Goal: Transaction & Acquisition: Purchase product/service

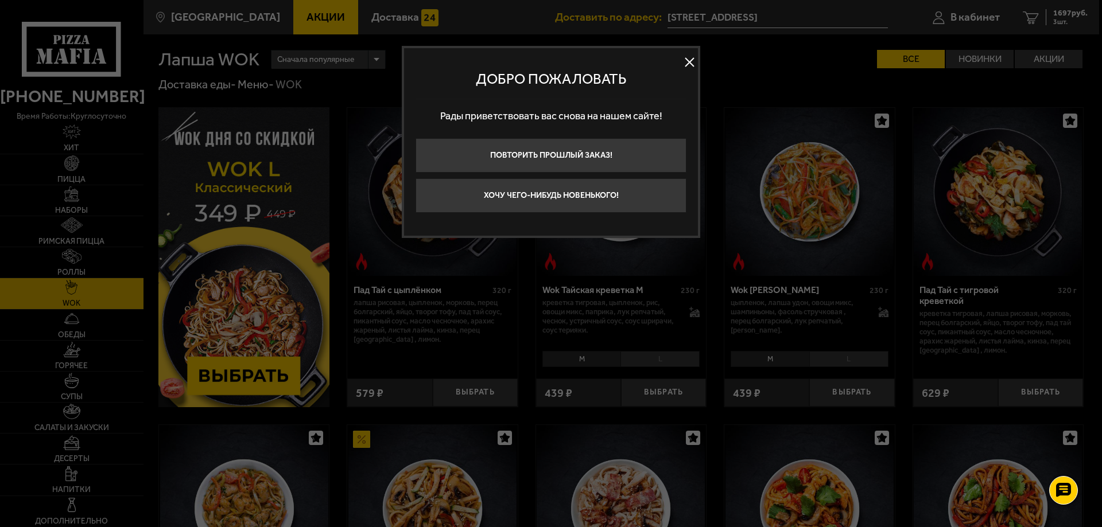
click at [684, 63] on button at bounding box center [688, 62] width 17 height 17
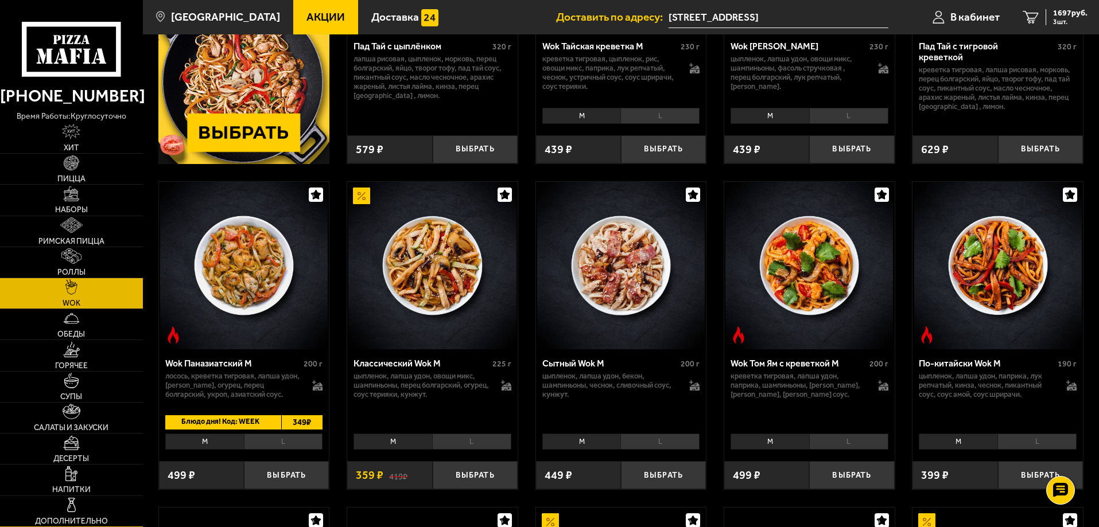
scroll to position [344, 0]
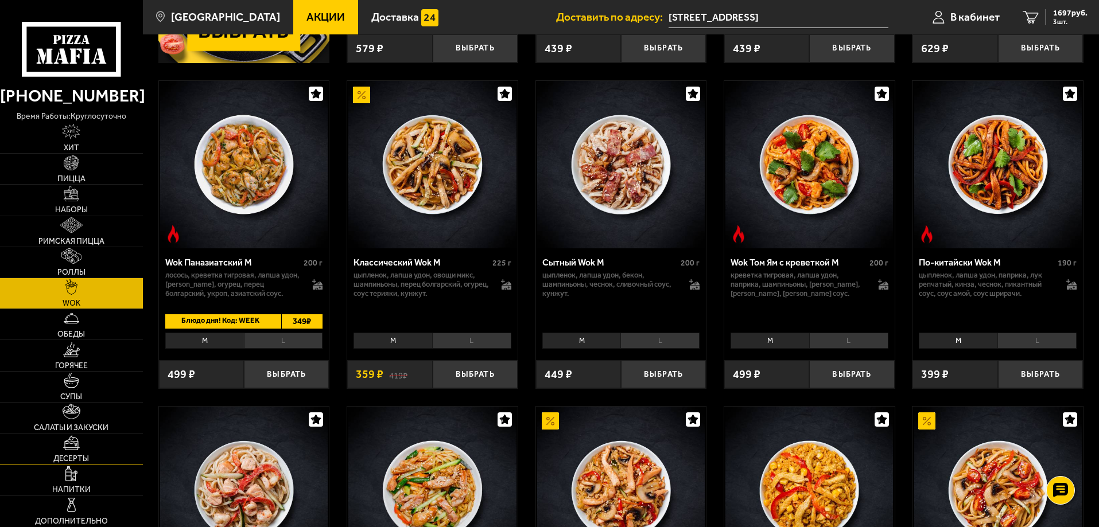
click at [84, 462] on span "Десерты" at bounding box center [71, 459] width 36 height 8
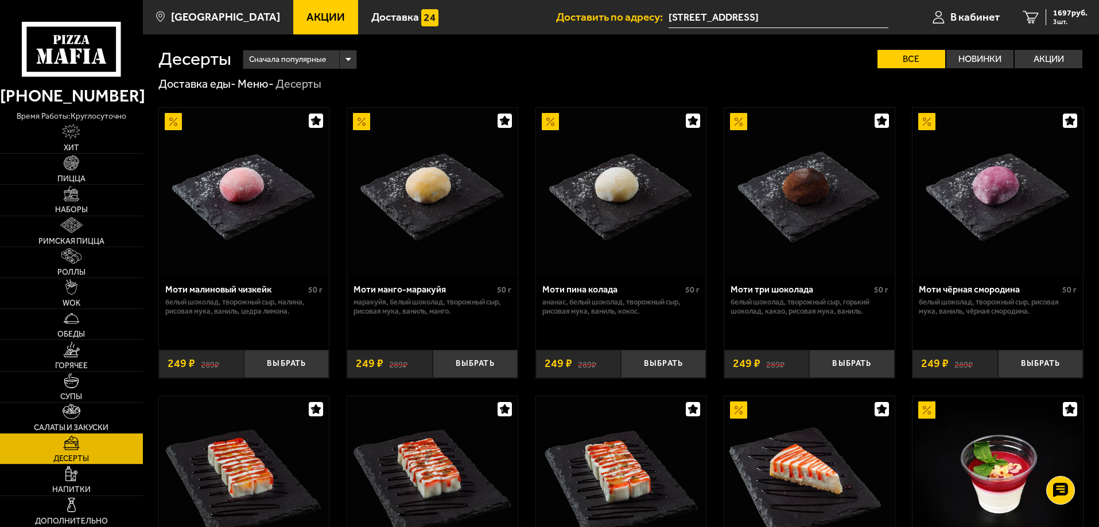
click at [411, 249] on img at bounding box center [432, 192] width 168 height 168
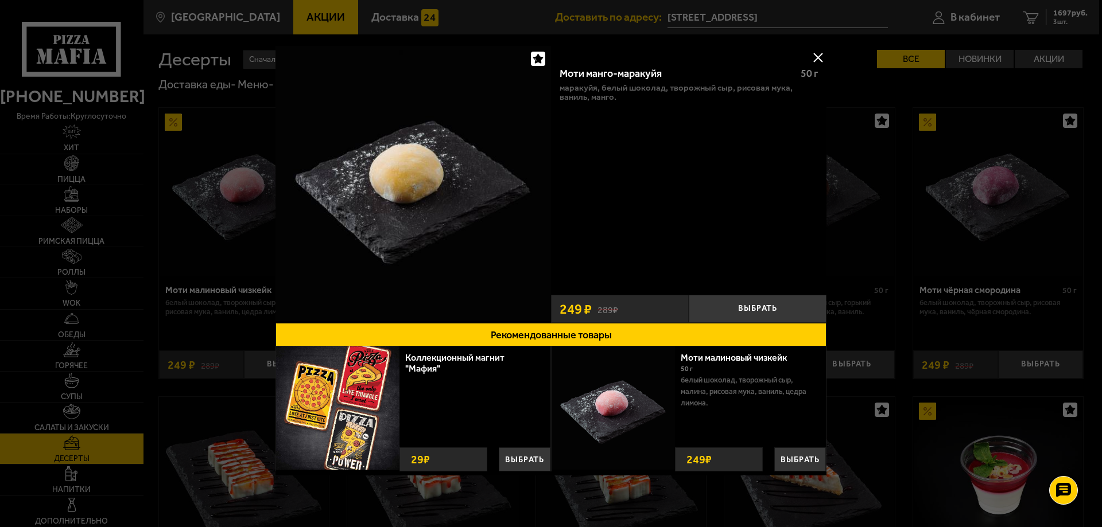
click at [812, 54] on button at bounding box center [817, 57] width 17 height 17
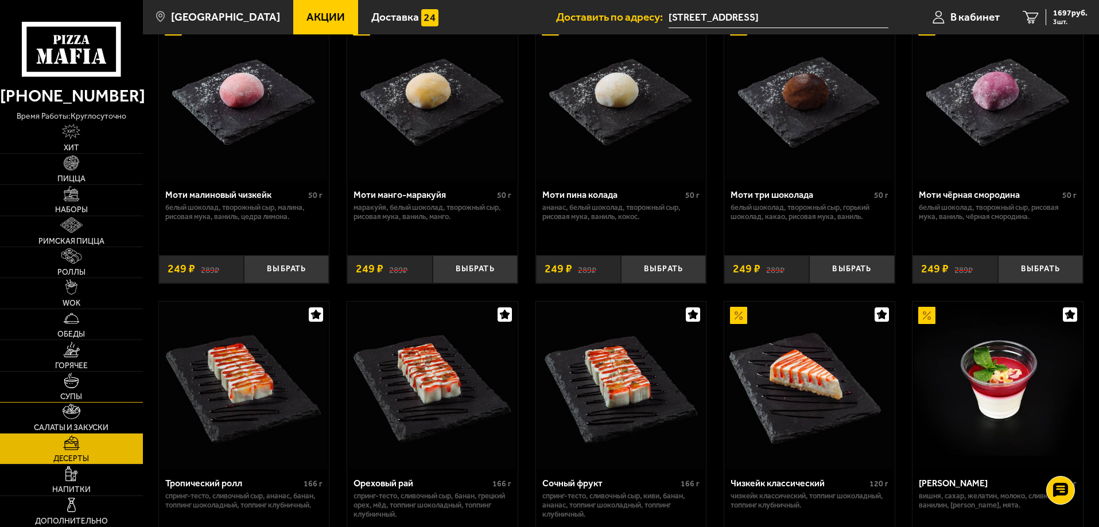
scroll to position [115, 0]
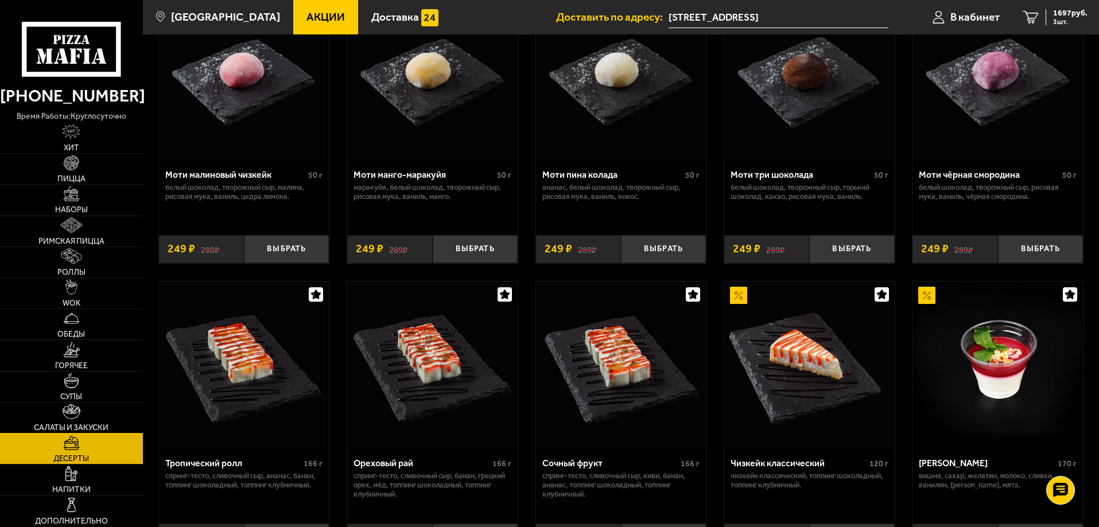
click at [78, 421] on link "Салаты и закуски" at bounding box center [71, 418] width 143 height 30
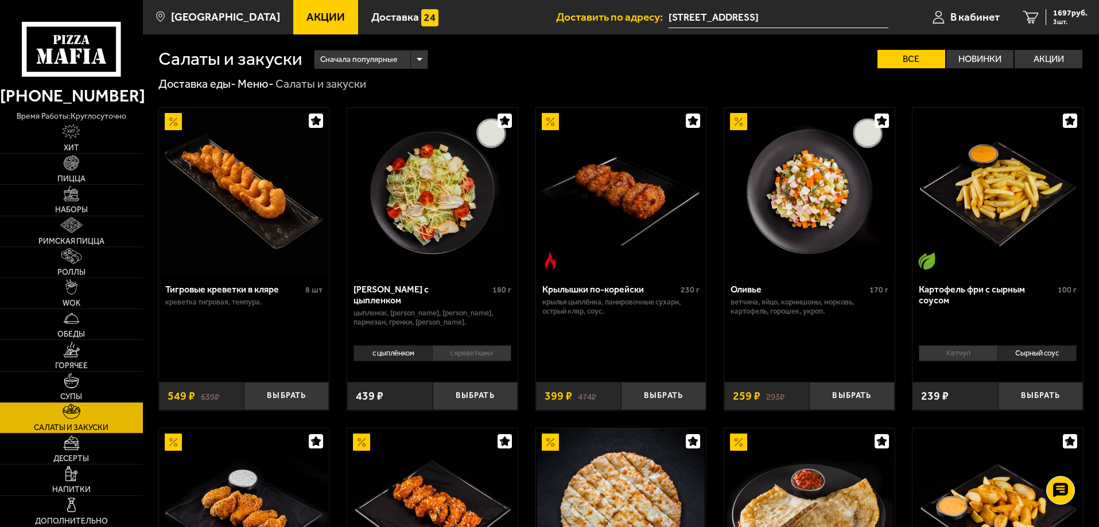
click at [264, 219] on img at bounding box center [244, 192] width 168 height 168
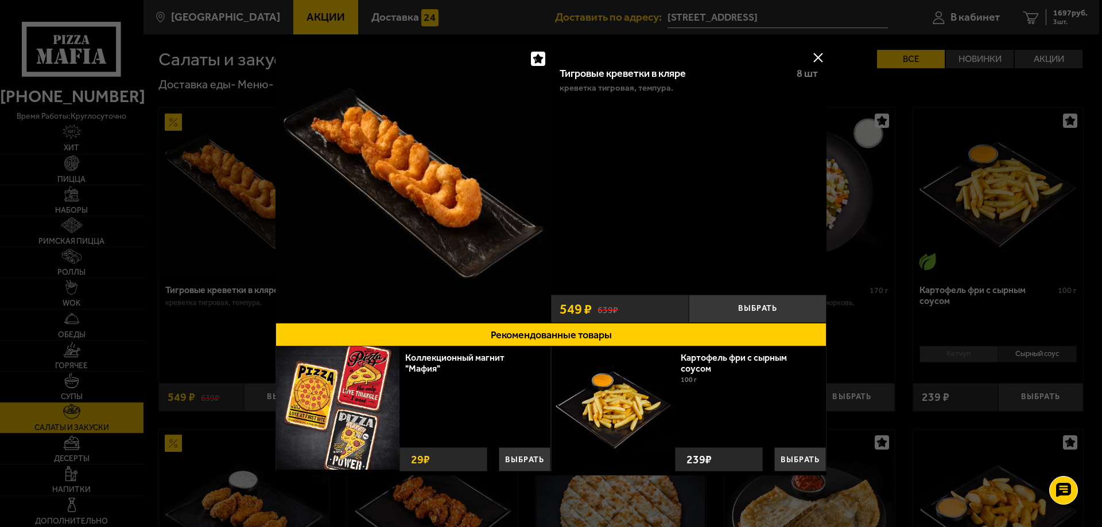
click at [814, 50] on button at bounding box center [817, 57] width 17 height 17
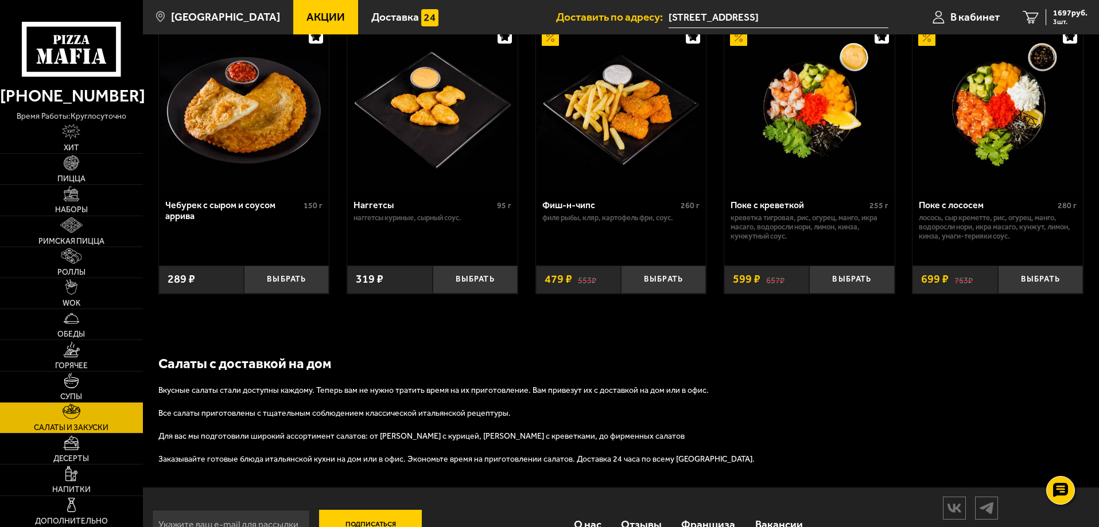
scroll to position [706, 0]
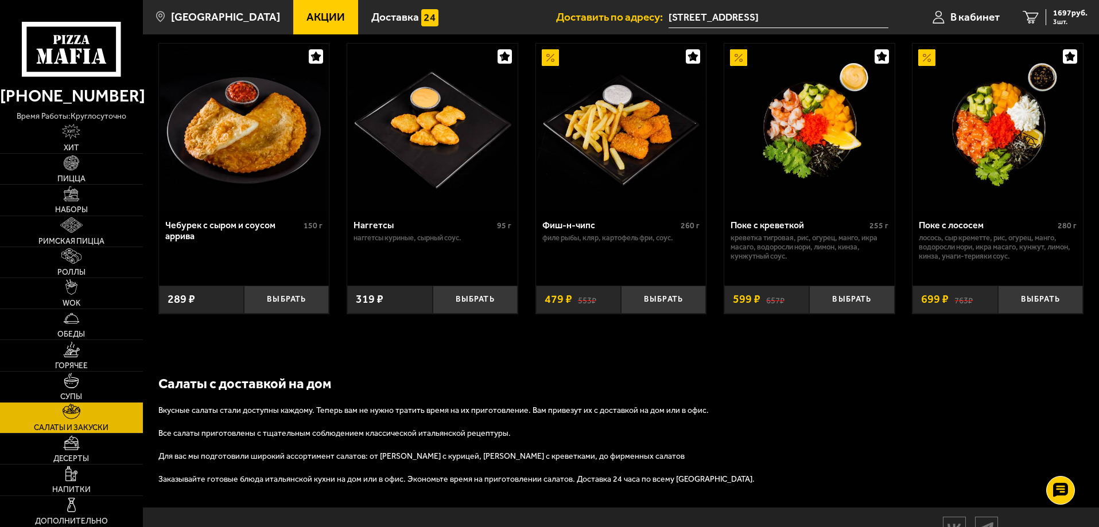
click at [618, 133] on img at bounding box center [621, 128] width 168 height 168
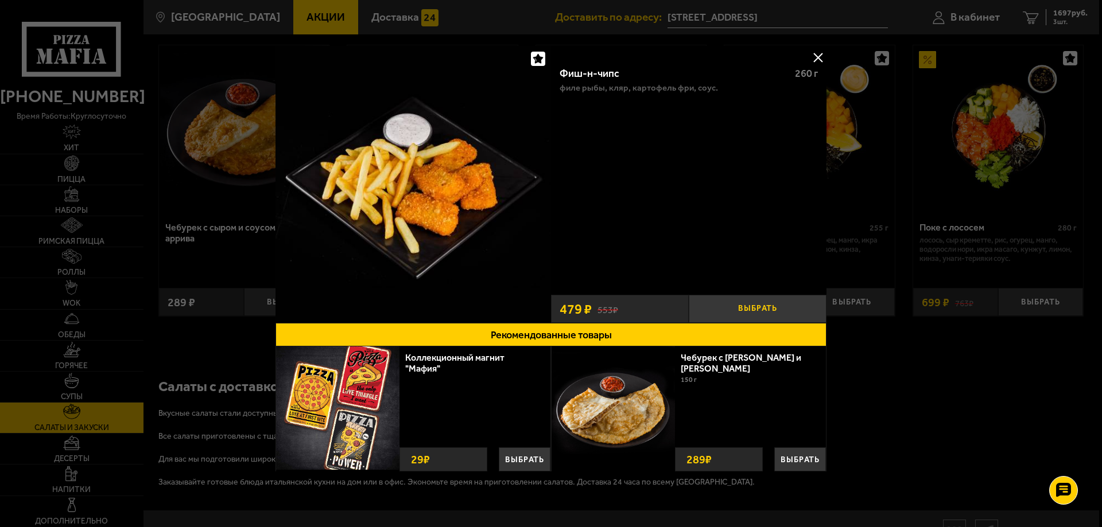
click at [698, 307] on button "Выбрать" at bounding box center [758, 309] width 138 height 28
click at [729, 305] on button "−" at bounding box center [712, 309] width 46 height 28
click at [812, 64] on button at bounding box center [817, 57] width 17 height 17
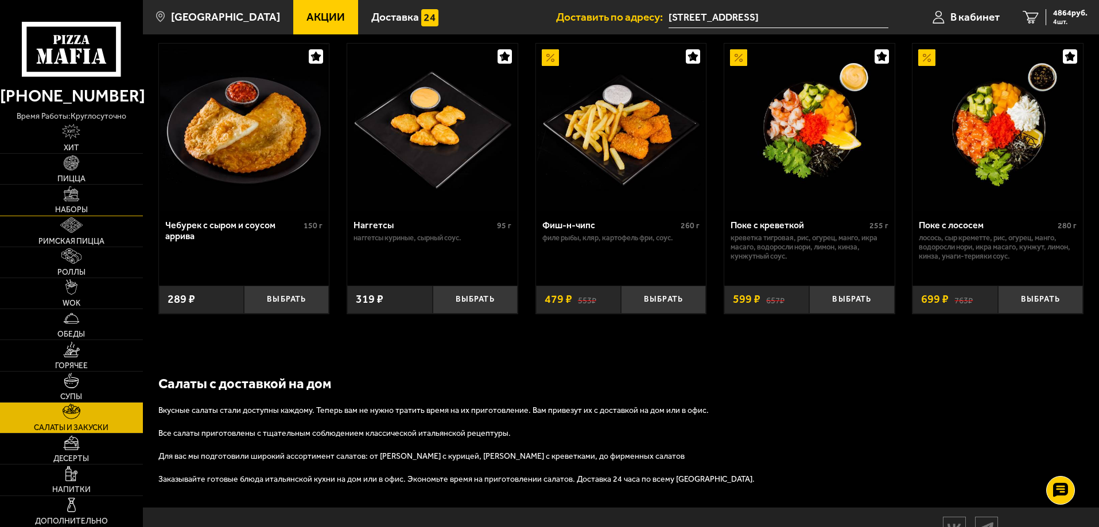
click at [63, 196] on link "Наборы" at bounding box center [71, 200] width 143 height 30
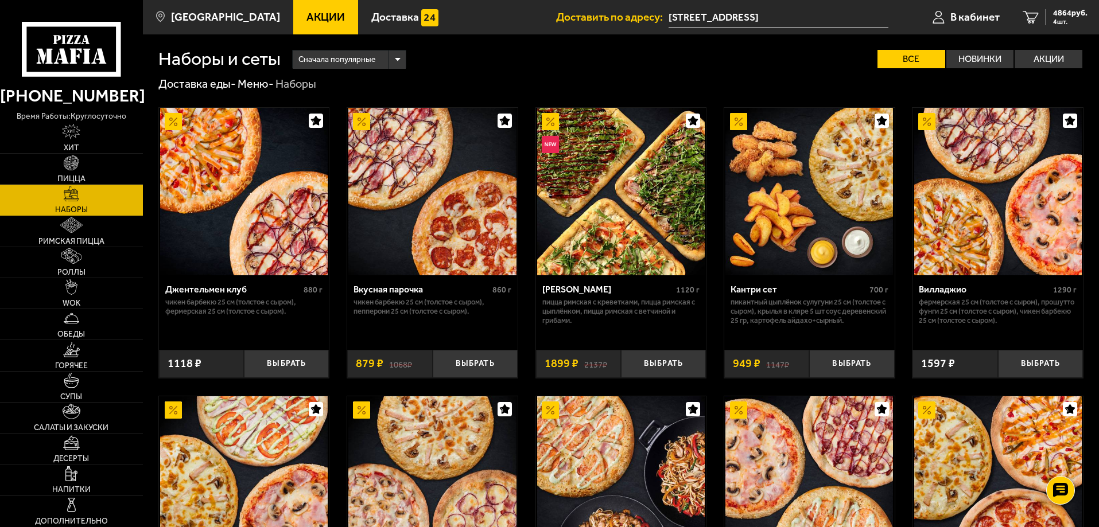
scroll to position [1495, 0]
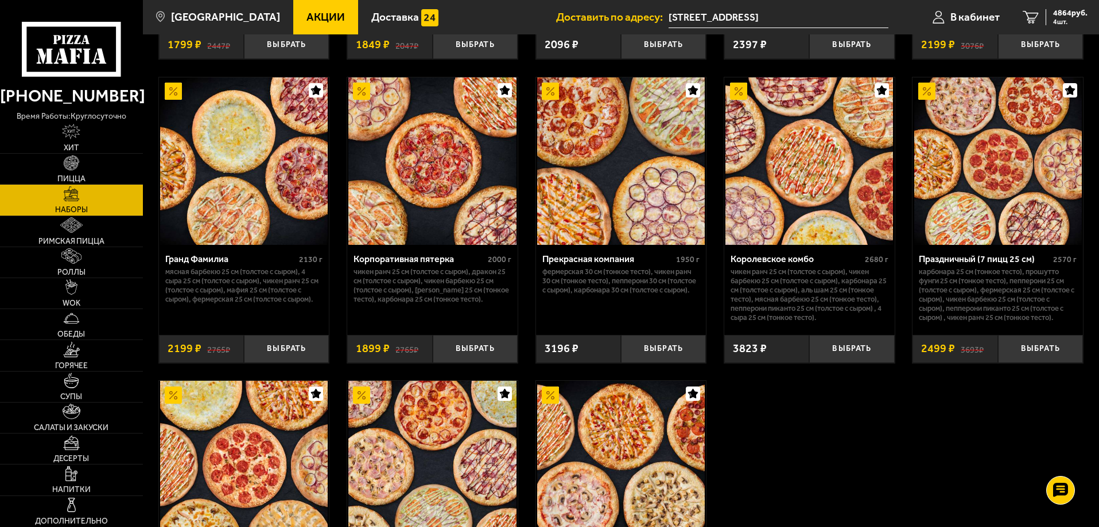
click at [807, 197] on img at bounding box center [809, 161] width 168 height 168
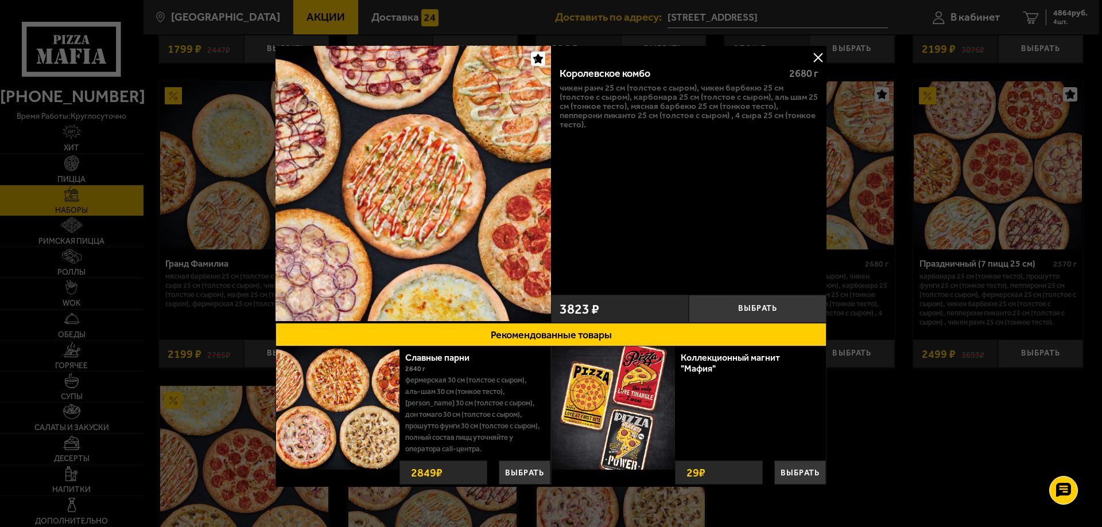
click at [820, 53] on button at bounding box center [817, 57] width 17 height 17
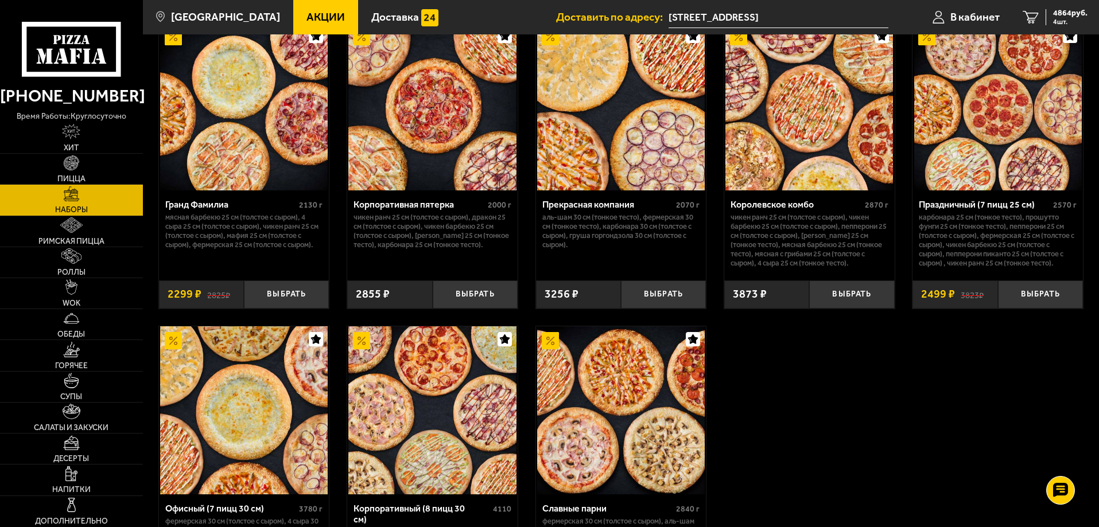
scroll to position [1148, 0]
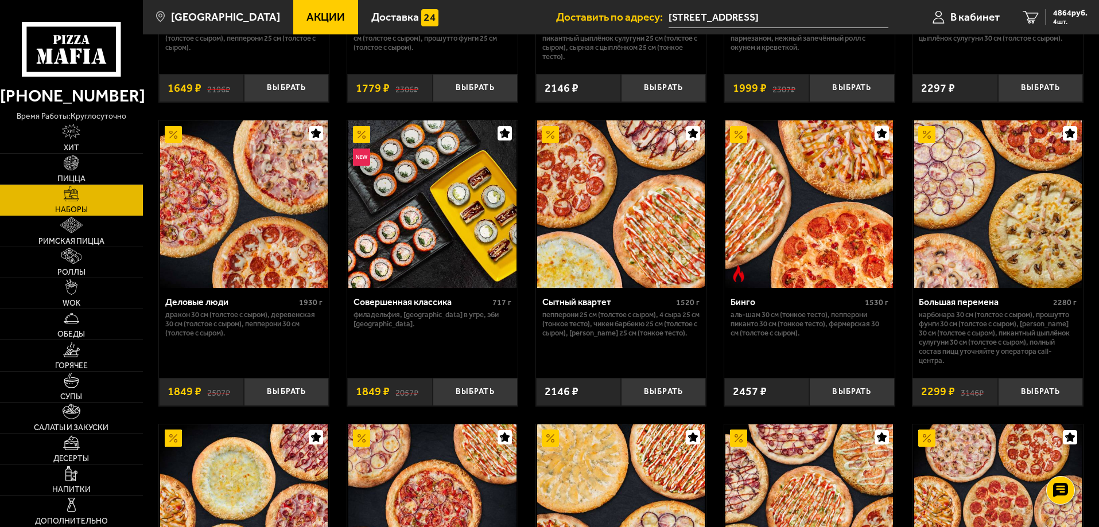
click at [69, 190] on img at bounding box center [71, 193] width 15 height 15
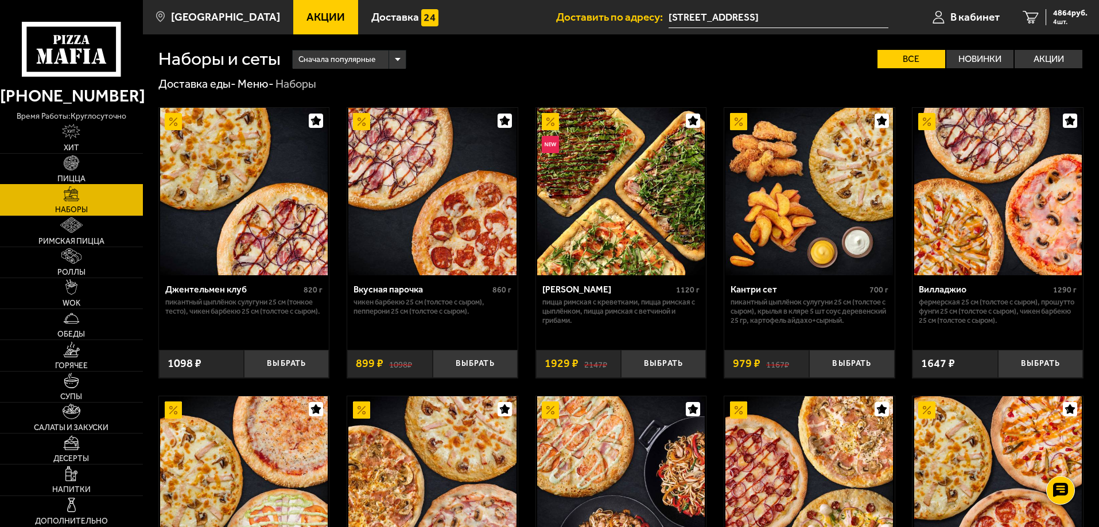
click at [64, 172] on link "Пицца" at bounding box center [71, 169] width 143 height 30
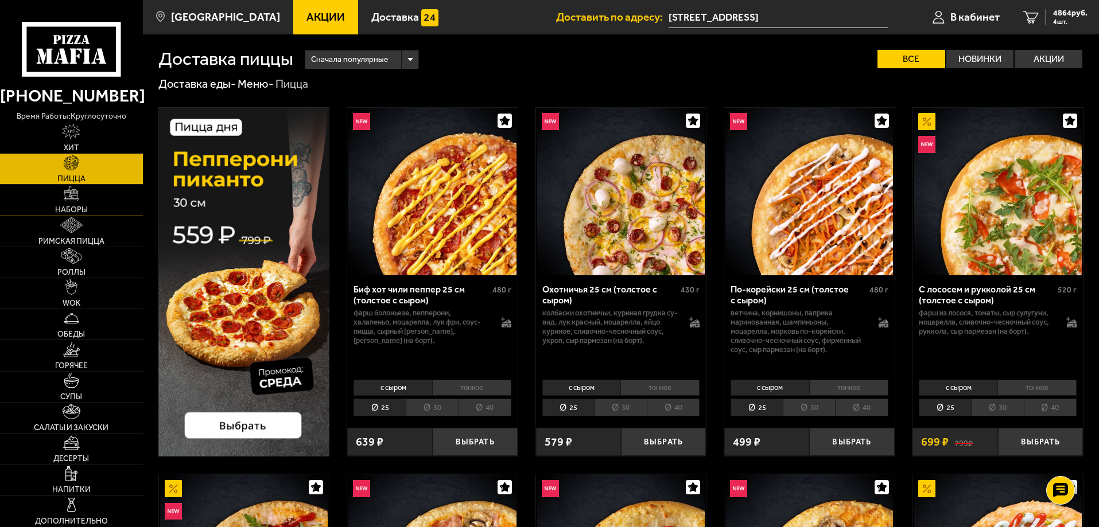
click at [64, 202] on link "Наборы" at bounding box center [71, 200] width 143 height 30
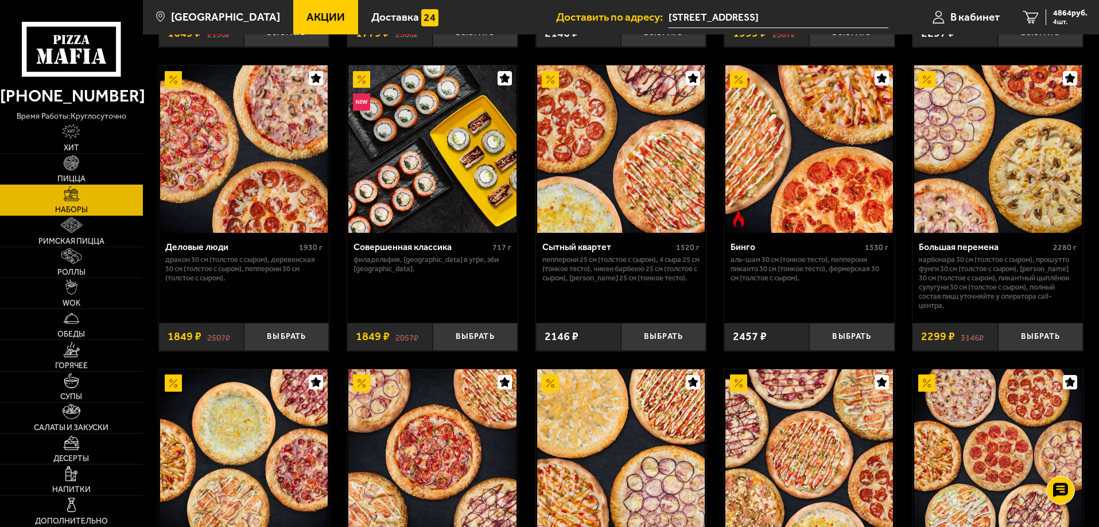
scroll to position [1205, 0]
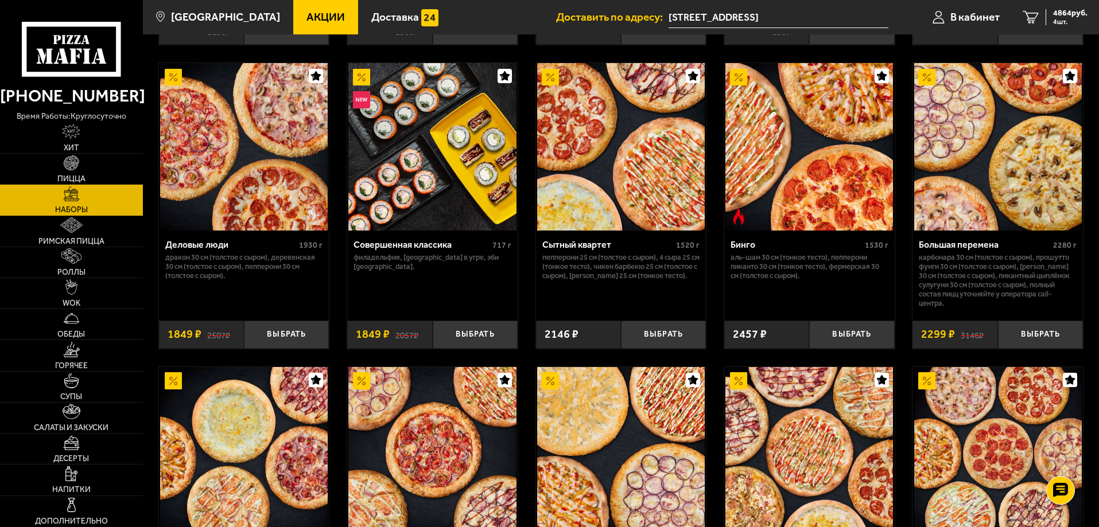
click at [748, 25] on input "[STREET_ADDRESS]" at bounding box center [778, 17] width 220 height 21
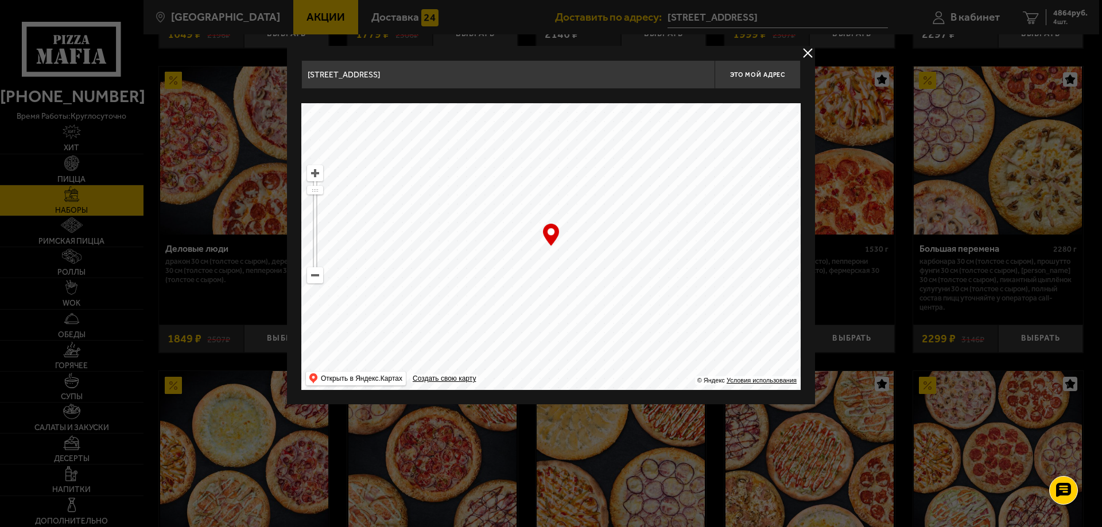
click at [813, 50] on button "delivery type" at bounding box center [807, 53] width 14 height 14
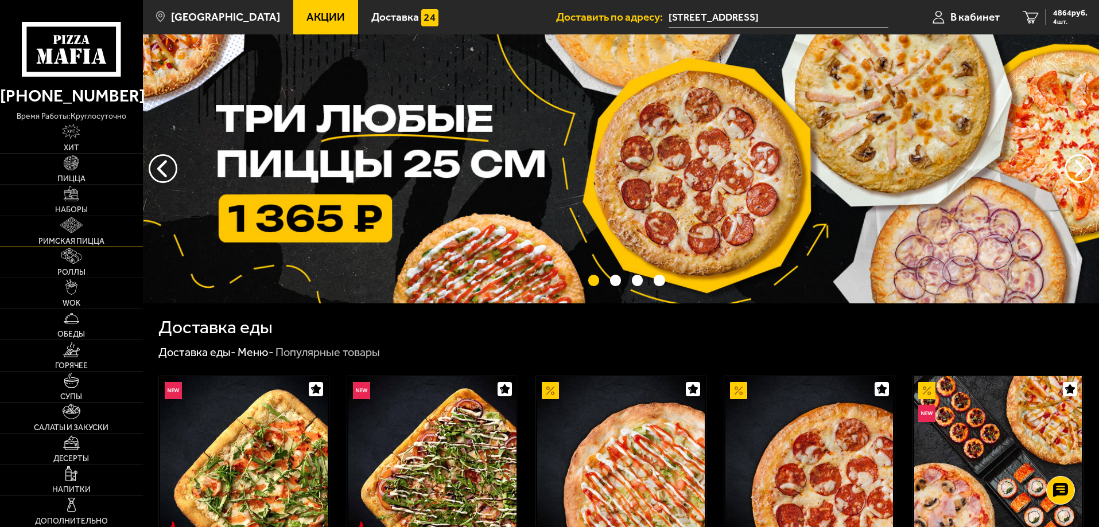
click at [95, 233] on link "Римская пицца" at bounding box center [71, 231] width 143 height 30
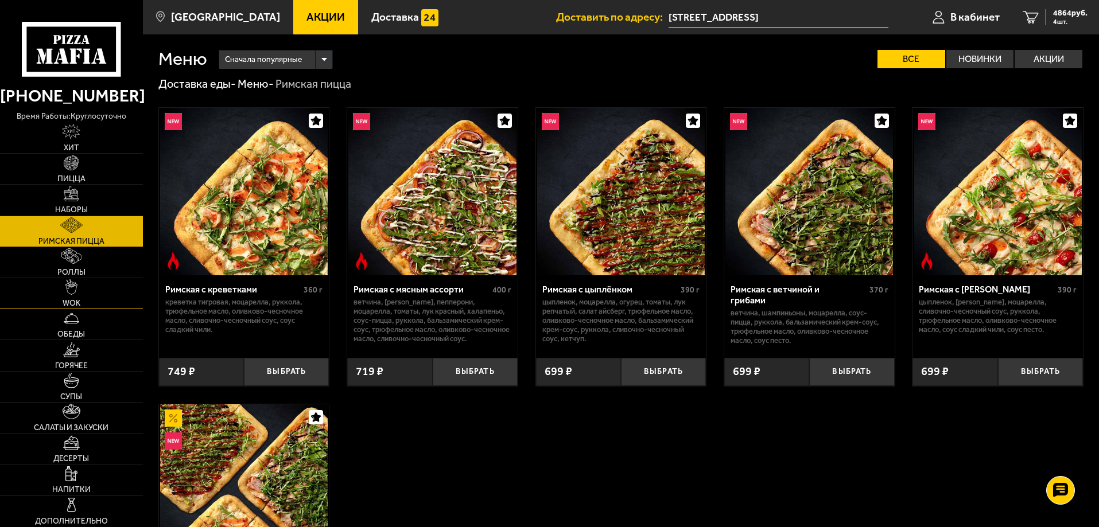
click at [75, 295] on img at bounding box center [71, 286] width 12 height 15
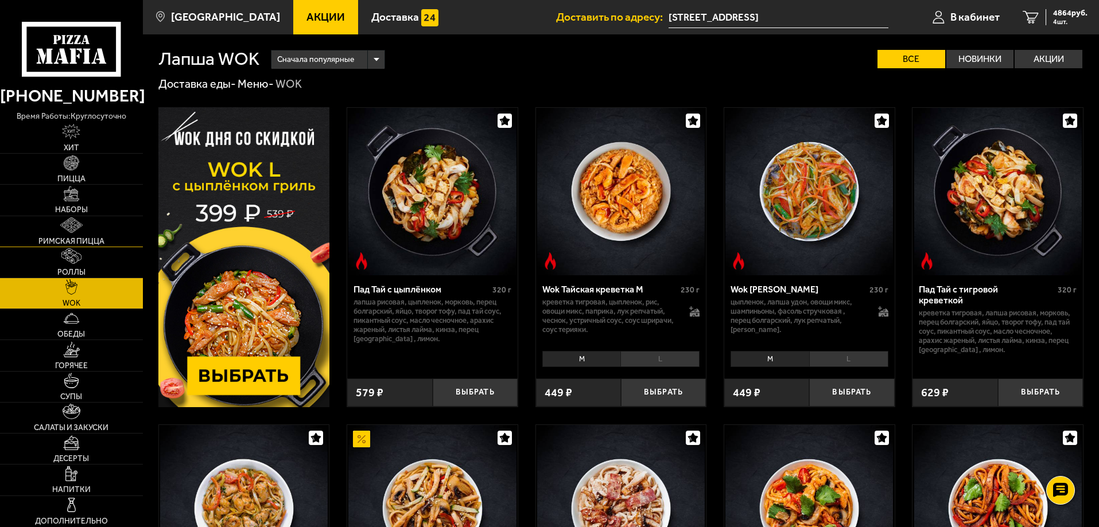
click at [56, 238] on span "Римская пицца" at bounding box center [71, 242] width 66 height 8
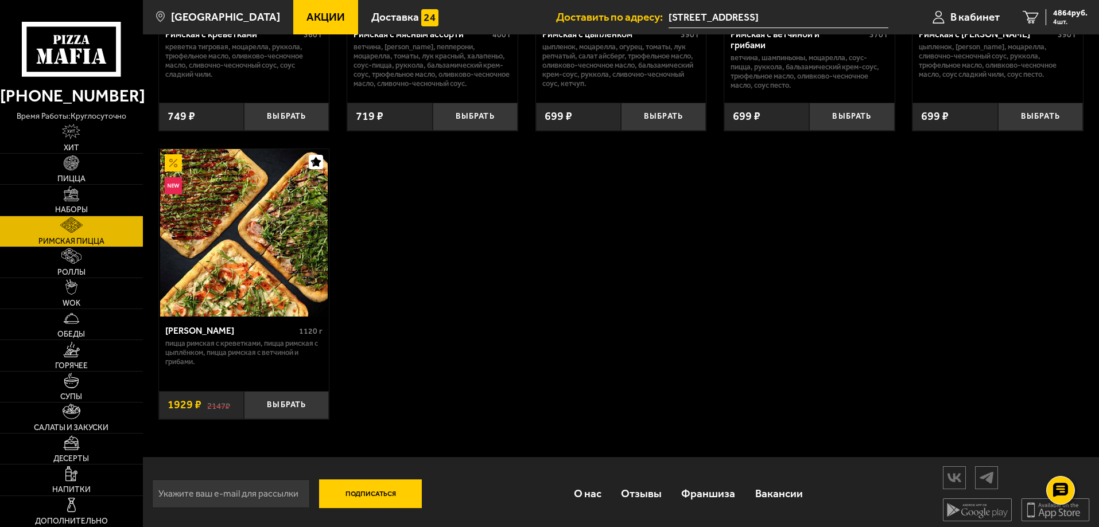
scroll to position [259, 0]
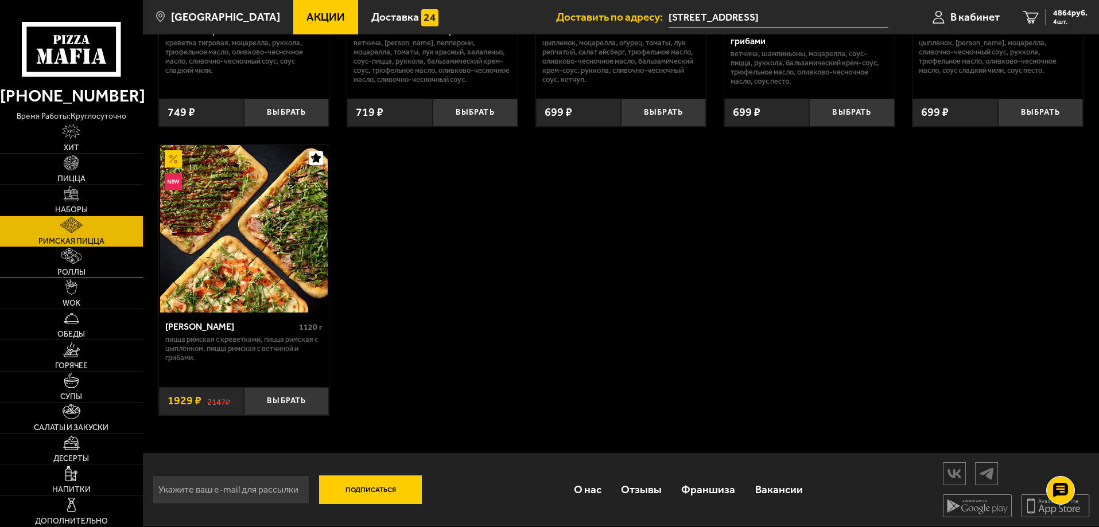
click at [41, 263] on link "Роллы" at bounding box center [71, 262] width 143 height 30
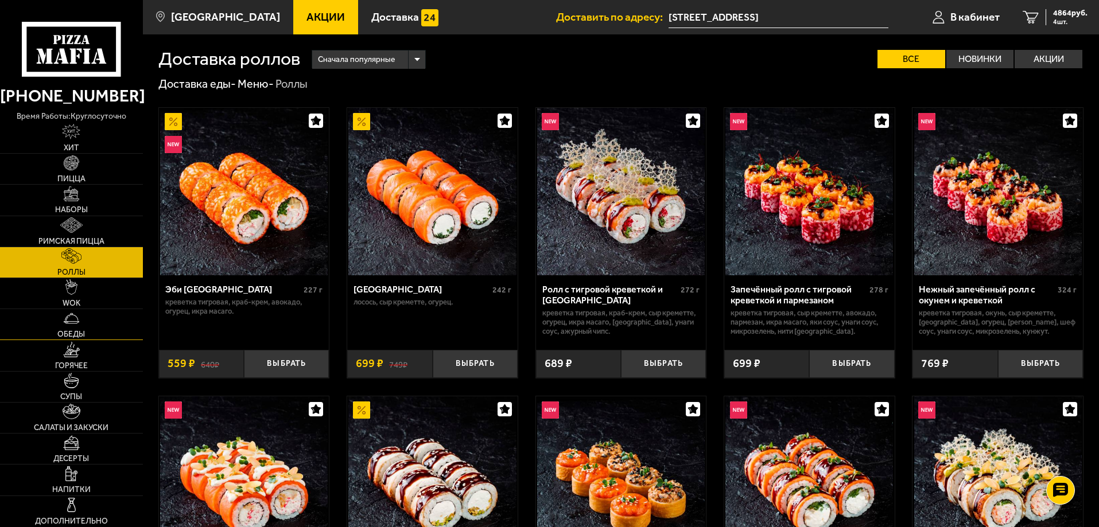
click at [87, 317] on link "Обеды" at bounding box center [71, 324] width 143 height 30
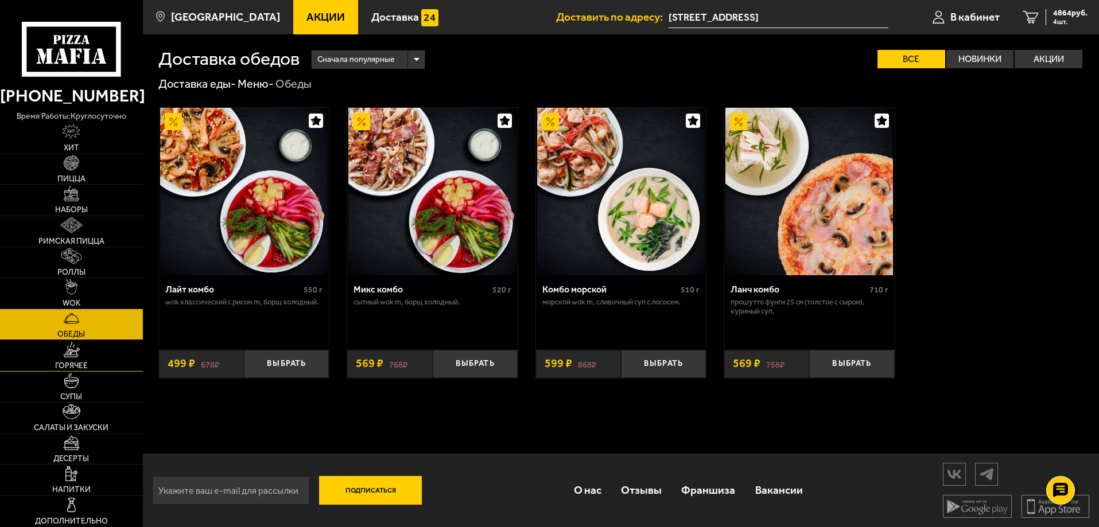
click at [95, 367] on link "Горячее" at bounding box center [71, 355] width 143 height 30
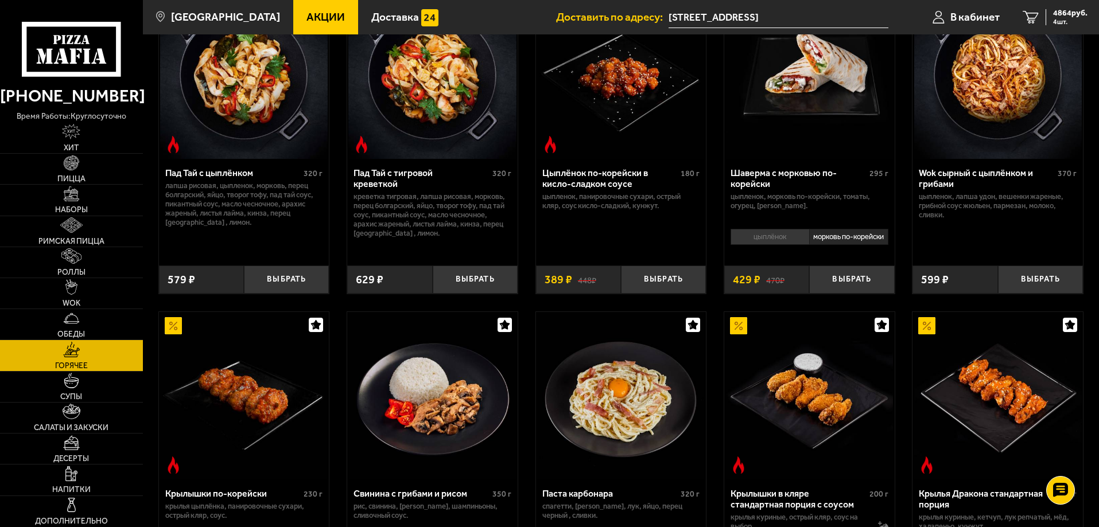
scroll to position [172, 0]
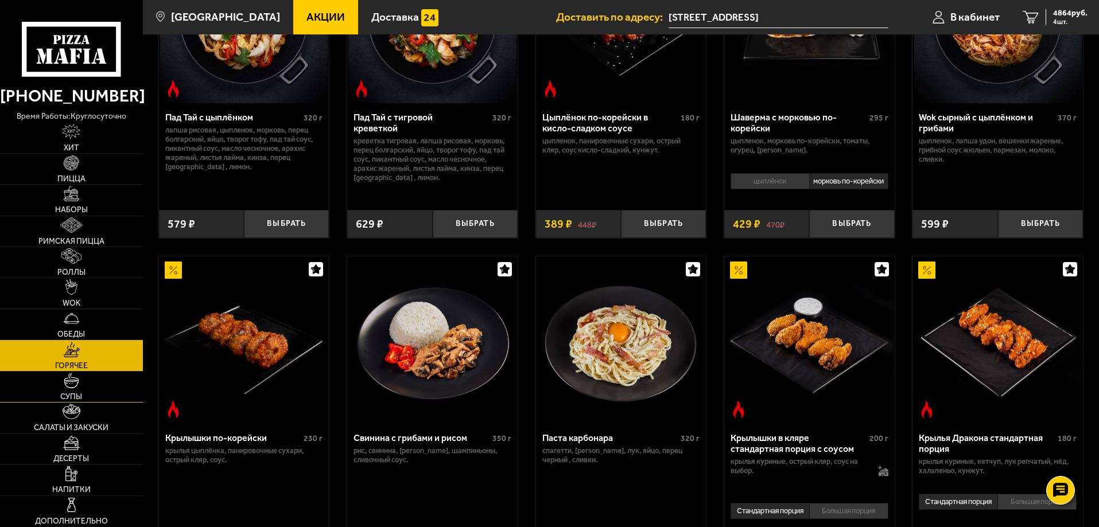
click at [95, 388] on link "Супы" at bounding box center [71, 387] width 143 height 30
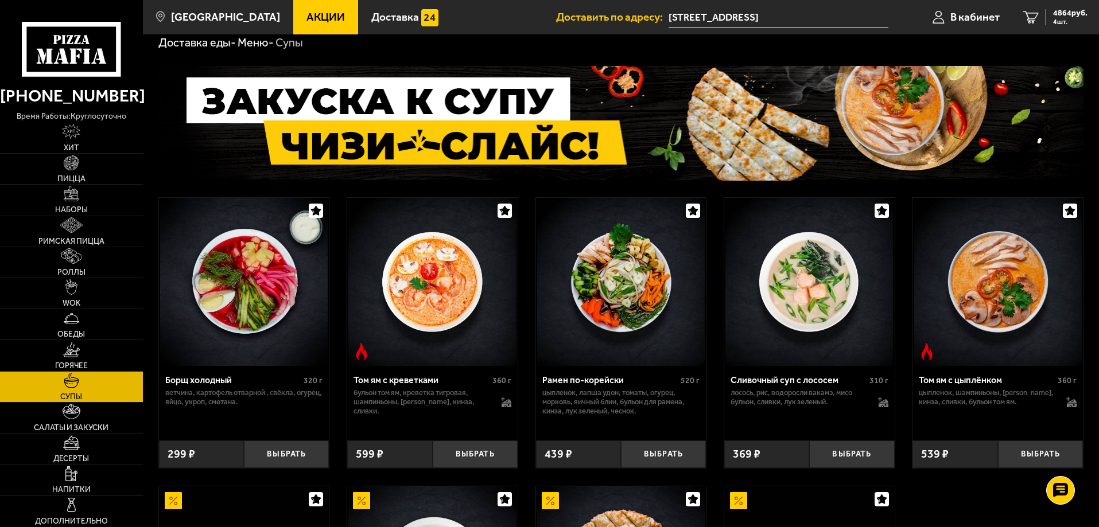
scroll to position [172, 0]
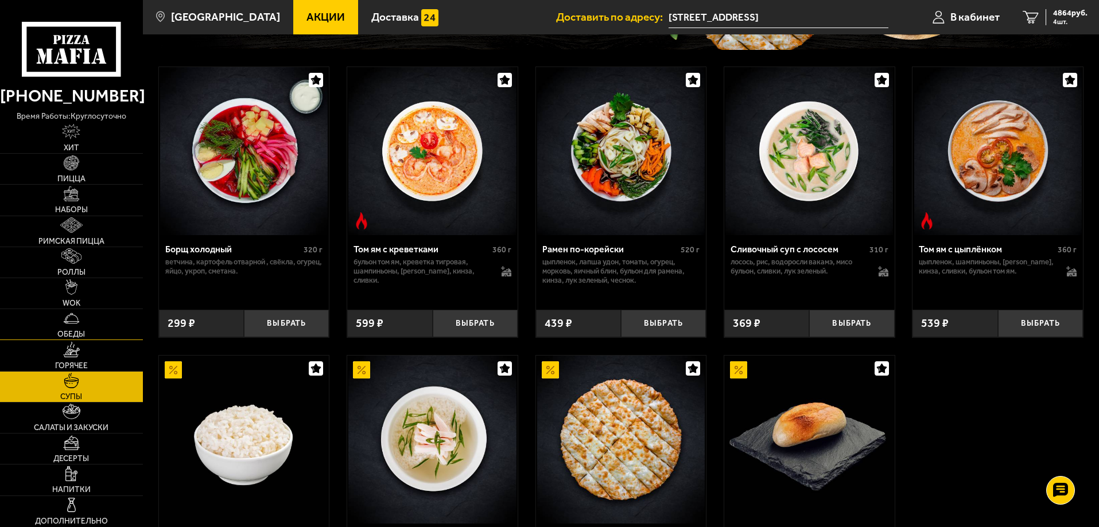
click at [77, 321] on img at bounding box center [71, 318] width 15 height 15
